Goal: Go to known website: Access a specific website the user already knows

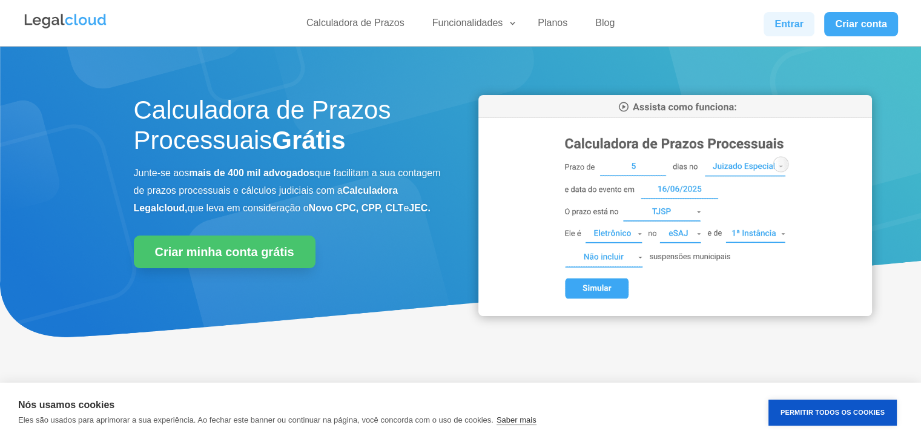
click at [780, 27] on link "Entrar" at bounding box center [788, 24] width 51 height 24
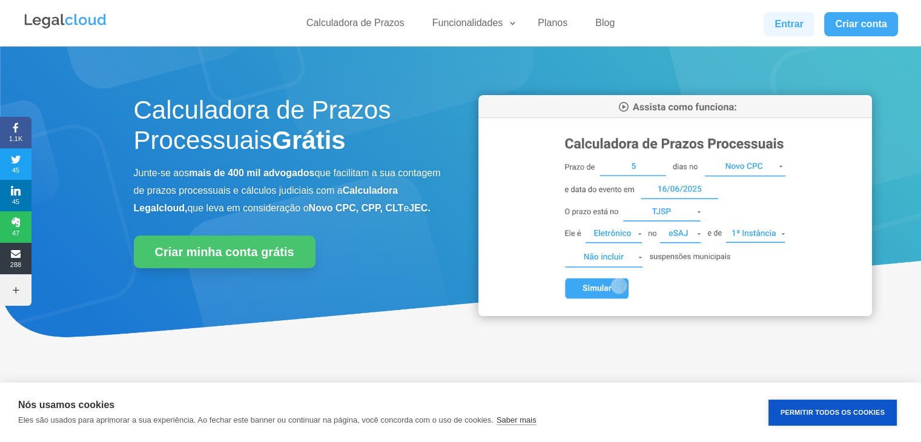
click at [770, 27] on link "Entrar" at bounding box center [788, 24] width 51 height 24
